Goal: Navigation & Orientation: Find specific page/section

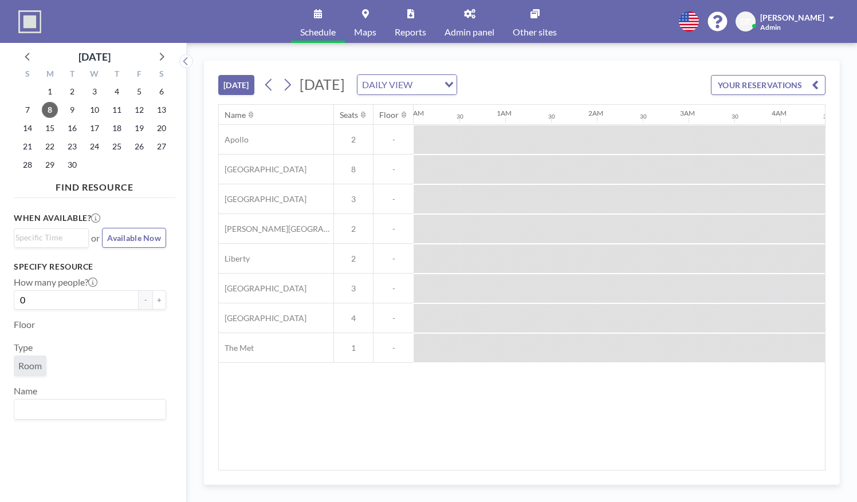
scroll to position [0, 1125]
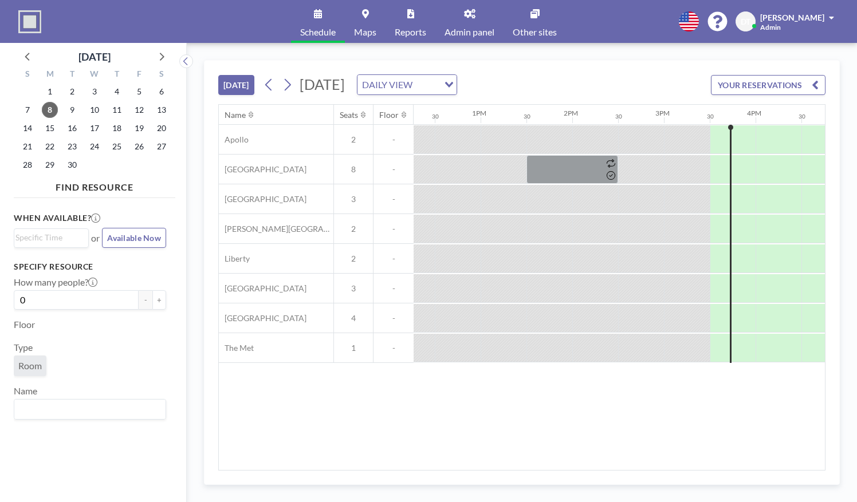
drag, startPoint x: 0, startPoint y: 0, endPoint x: 614, endPoint y: 433, distance: 751.6
click at [614, 433] on div "Name Seats Floor 12AM 30 1AM 30 2AM 30 3AM 30 4AM 30 5AM 30 6AM 30 7AM 30 8AM 3…" at bounding box center [522, 288] width 606 height 366
click at [611, 448] on div "Name Seats Floor 12AM 30 1AM 30 2AM 30 3AM 30 4AM 30 5AM 30 6AM 30 7AM 30 8AM 3…" at bounding box center [522, 288] width 606 height 366
click at [637, 471] on div "Name Seats Floor 12AM 30 1AM 30 2AM 30 3AM 30 4AM 30 5AM 30 6AM 30 7AM 30 8AM 3…" at bounding box center [521, 287] width 607 height 367
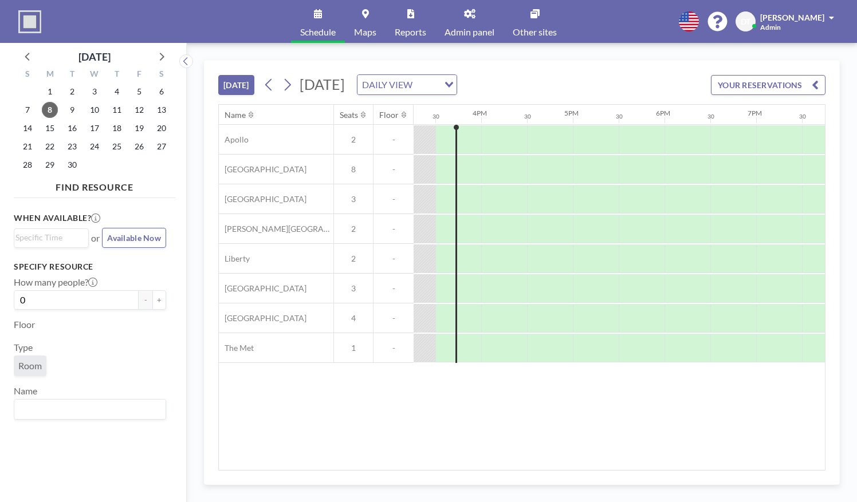
scroll to position [0, 1426]
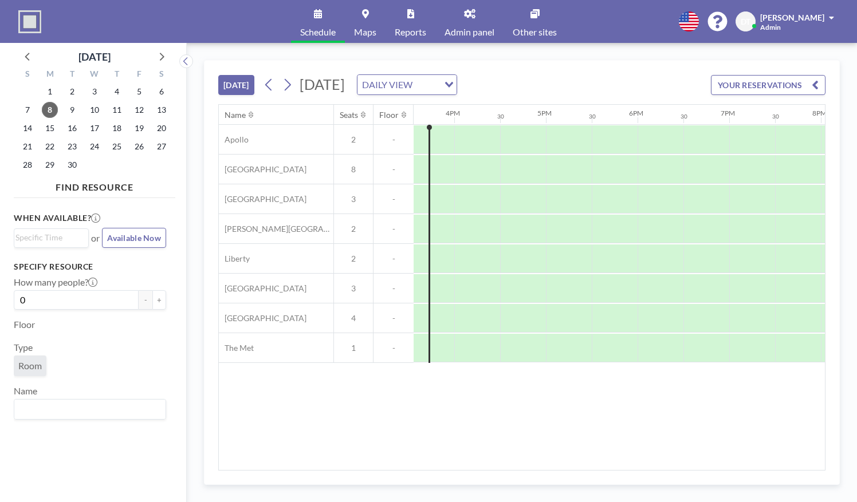
click at [710, 435] on div "Name Seats Floor 12AM 30 1AM 30 2AM 30 3AM 30 4AM 30 5AM 30 6AM 30 7AM 30 8AM 3…" at bounding box center [522, 288] width 606 height 366
click at [531, 150] on div at bounding box center [523, 139] width 46 height 29
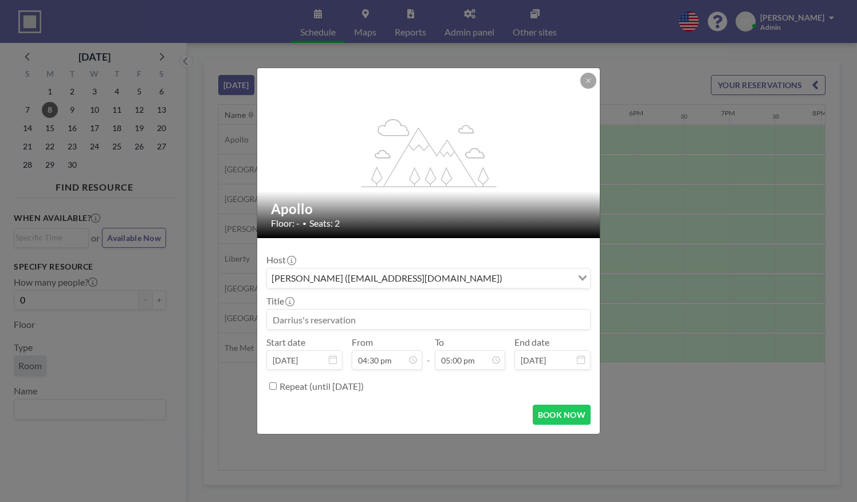
click at [313, 60] on div "flex-grow: 1.2; Apollo Floor: - • Seats: 2 Host [PERSON_NAME] ([EMAIL_ADDRESS][…" at bounding box center [428, 251] width 857 height 502
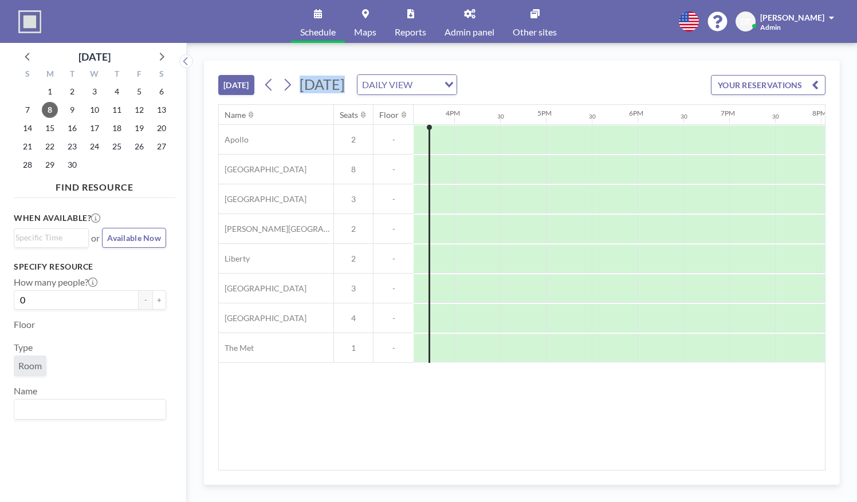
click at [313, 60] on div "[DATE] [DATE] DAILY VIEW Loading... YOUR RESERVATIONS Name Seats Floor 12AM 30 …" at bounding box center [522, 273] width 670 height 460
click at [598, 59] on div "[DATE] [DATE] DAILY VIEW Loading... YOUR RESERVATIONS Name Seats Floor 12AM 30 …" at bounding box center [522, 273] width 670 height 460
